Goal: Information Seeking & Learning: Find specific page/section

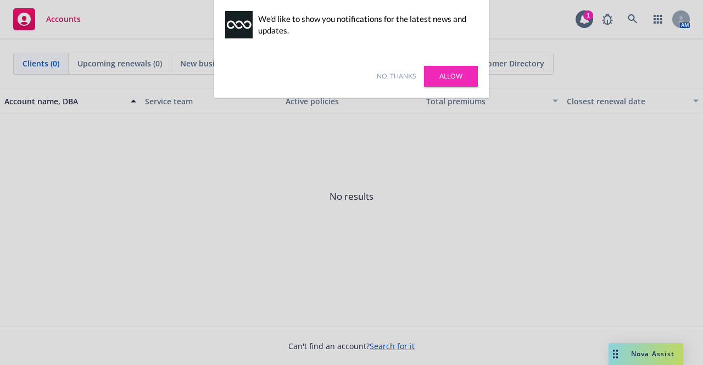
click at [406, 77] on link "No, thanks" at bounding box center [396, 76] width 39 height 10
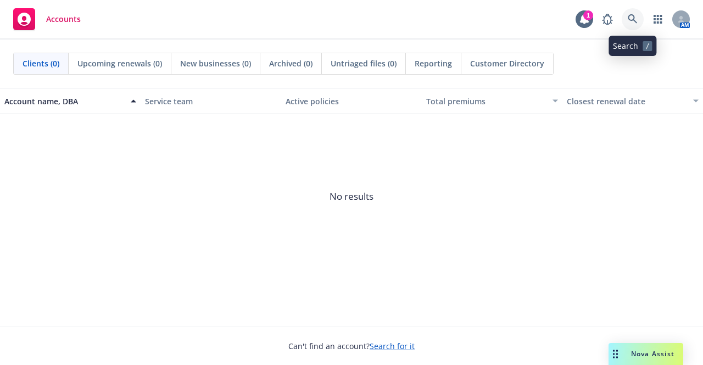
click at [628, 18] on icon at bounding box center [633, 19] width 10 height 10
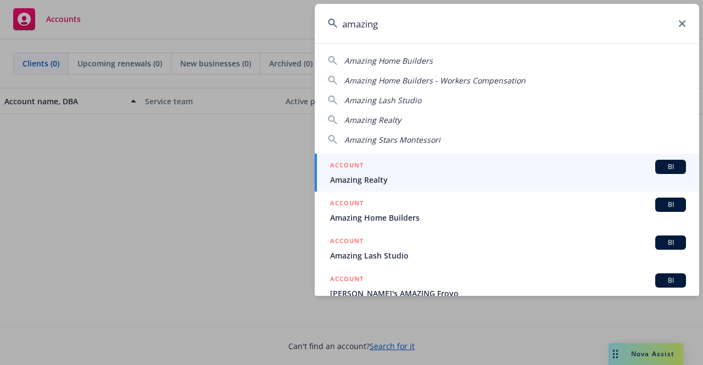
type input "amazing"
